Goal: Find specific page/section: Find specific page/section

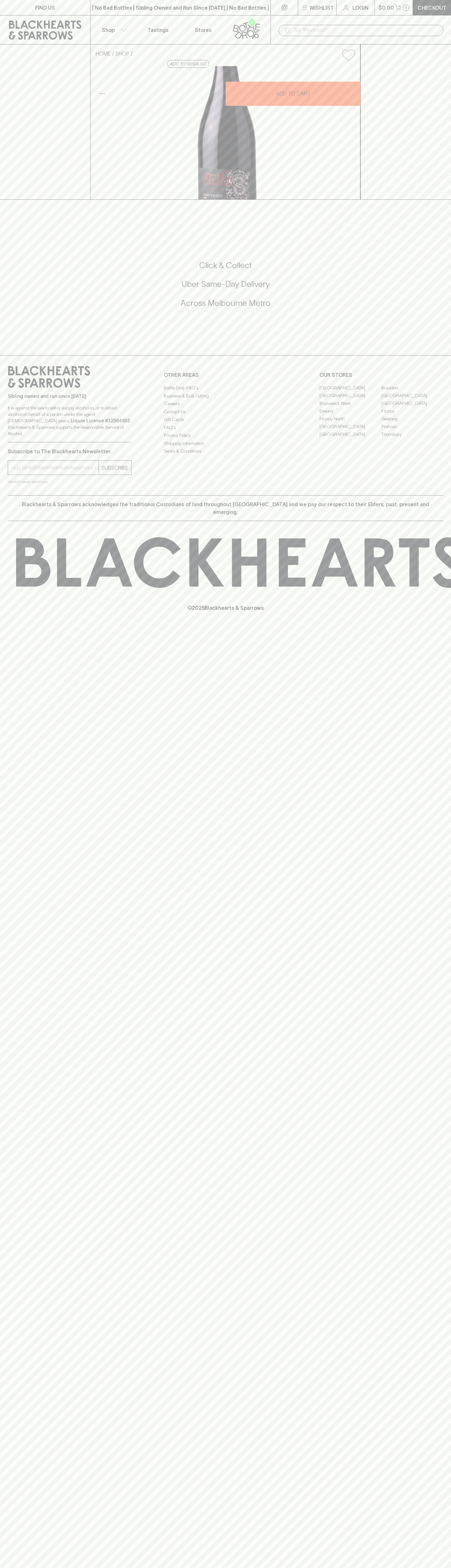
click at [351, 422] on link "Fitzroy North" at bounding box center [351, 418] width 62 height 8
click at [271, 8] on link at bounding box center [284, 8] width 27 height 15
click at [449, 1184] on div "FIND US | No Bad Bottles | Sibling Owned and Run Since [DATE] | No Bad Bottles …" at bounding box center [225, 784] width 451 height 1568
click at [3, 1568] on html "FIND US | No Bad Bottles | Sibling Owned and Run Since [DATE] | No Bad Bottles …" at bounding box center [225, 784] width 451 height 1568
click at [8, 1471] on div "FIND US | No Bad Bottles | Sibling Owned and Run Since [DATE] | No Bad Bottles …" at bounding box center [225, 784] width 451 height 1568
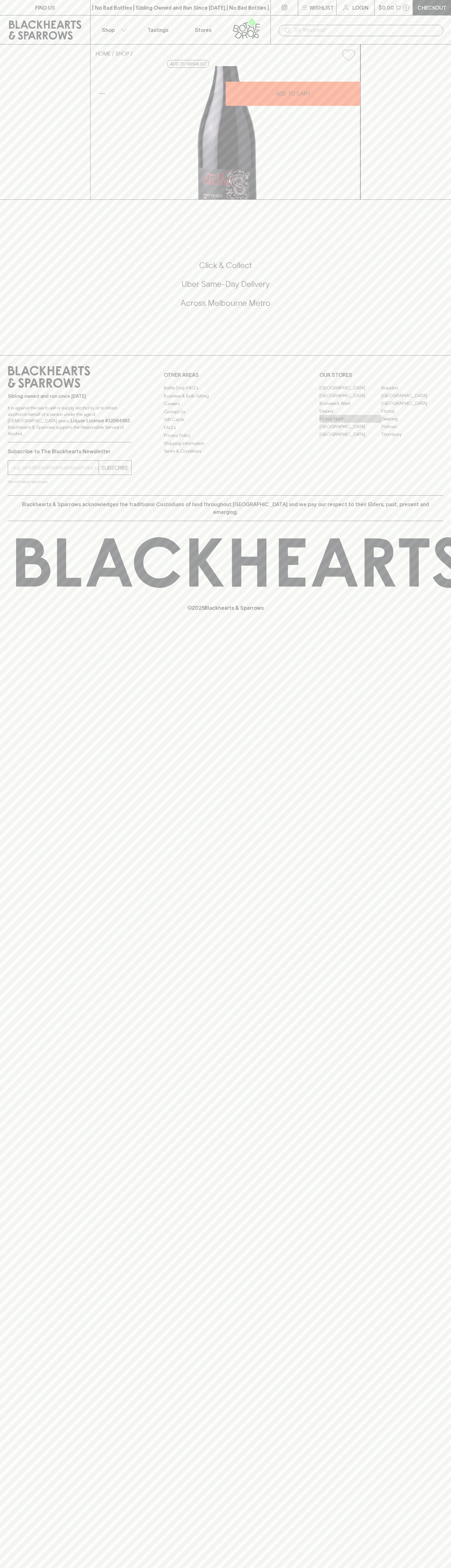
click at [351, 422] on link "Fitzroy North" at bounding box center [351, 418] width 62 height 8
